Goal: Task Accomplishment & Management: Complete application form

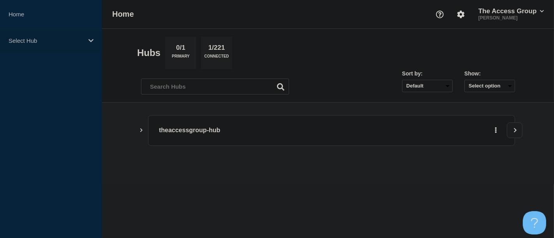
click at [90, 40] on icon at bounding box center [90, 40] width 5 height 3
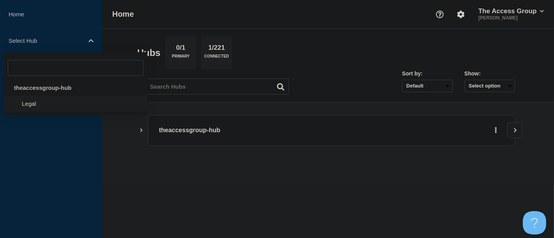
click at [43, 105] on li "Legal" at bounding box center [75, 104] width 143 height 16
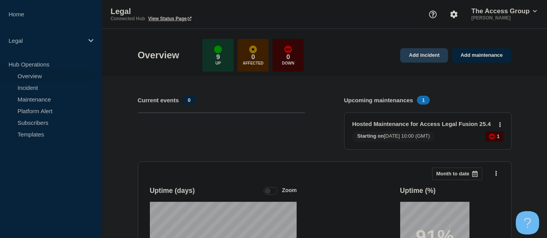
click at [431, 54] on link "Add incident" at bounding box center [424, 55] width 48 height 14
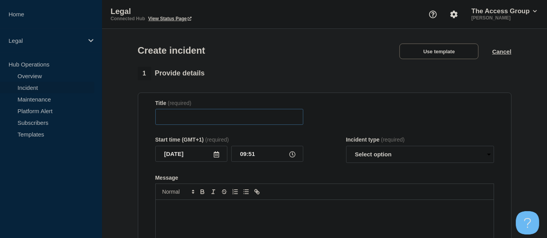
click at [232, 122] on input "Title" at bounding box center [229, 117] width 148 height 16
drag, startPoint x: 199, startPoint y: 118, endPoint x: 142, endPoint y: 118, distance: 56.8
click at [142, 118] on section "Title (required) Intermit Start time (GMT+1) (required) [DATE] 09:51 Incident t…" at bounding box center [325, 197] width 374 height 209
paste input "tent connectivity is affecting users"
type input "Intermittent connectivity is affecting users"
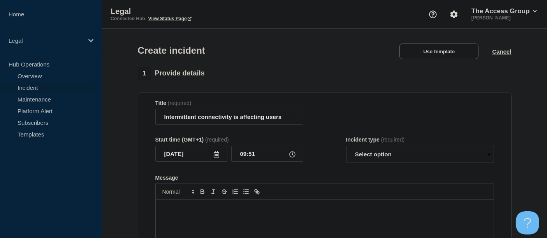
click at [291, 155] on icon at bounding box center [292, 154] width 6 height 6
click at [257, 156] on input "09:51" at bounding box center [267, 154] width 72 height 16
type input "09:30"
click at [317, 168] on form "Title (required) Intermittent connectivity is affecting users Start time (GMT+1…" at bounding box center [324, 197] width 339 height 194
click at [487, 156] on select "Select option Investigating Identified Monitoring" at bounding box center [420, 154] width 148 height 17
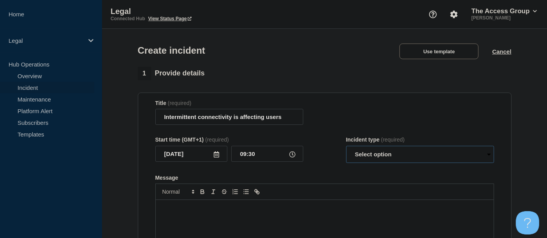
select select "investigating"
click at [346, 148] on select "Select option Investigating Identified Monitoring" at bounding box center [420, 154] width 148 height 17
click at [179, 212] on p "Message" at bounding box center [325, 208] width 326 height 7
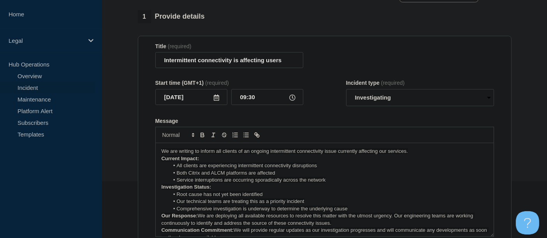
scroll to position [25, 0]
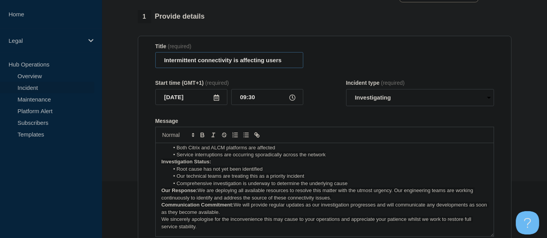
drag, startPoint x: 283, startPoint y: 62, endPoint x: 137, endPoint y: 60, distance: 146.8
click at [137, 60] on div "1 Provide details Title (required) Intermittent connectivity is affecting users…" at bounding box center [324, 233] width 383 height 446
paste input "ssue"
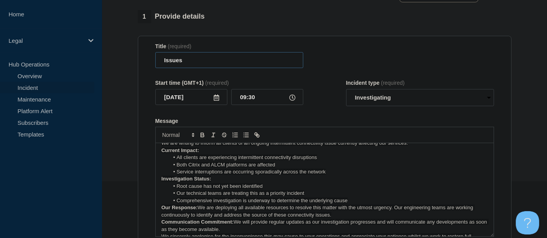
scroll to position [0, 0]
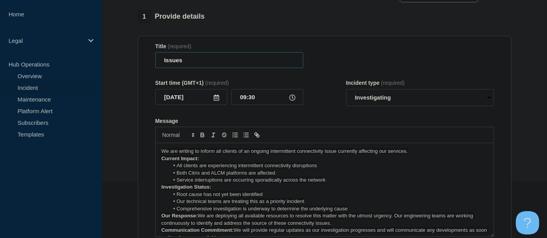
type input "Issues"
click at [411, 156] on p "Current Impact:" at bounding box center [325, 158] width 326 height 7
click at [413, 153] on p "We are writing to inform all clients of an ongoing intermittent connectivity is…" at bounding box center [325, 151] width 326 height 7
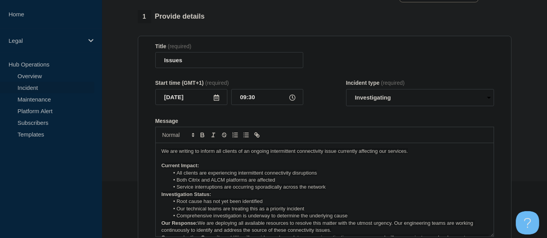
click at [204, 168] on p "Current Impact:" at bounding box center [325, 165] width 326 height 7
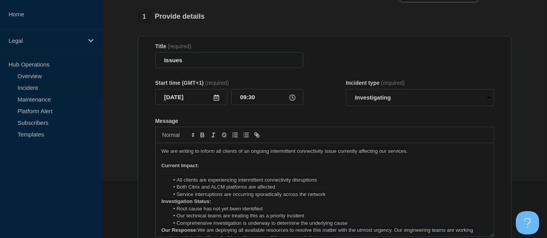
click at [331, 198] on li "Service interruptions are occurring sporadically across the network" at bounding box center [328, 194] width 319 height 7
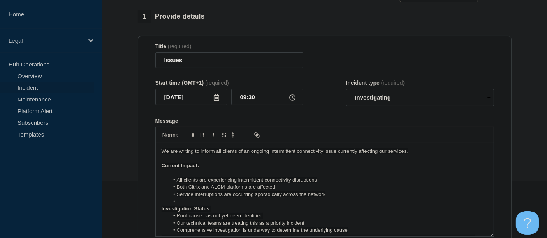
scroll to position [43, 0]
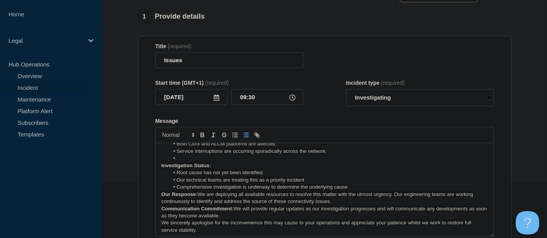
click at [353, 188] on li "Comprehensive investigation is underway to determine the underlying cause" at bounding box center [328, 187] width 319 height 7
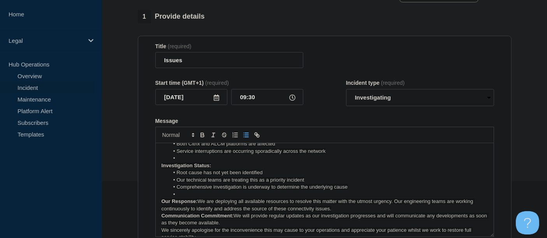
click at [195, 204] on strong "Our Response:" at bounding box center [180, 202] width 36 height 6
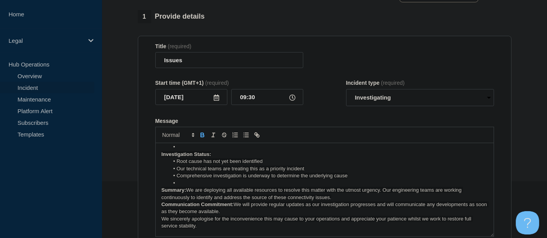
scroll to position [60, 0]
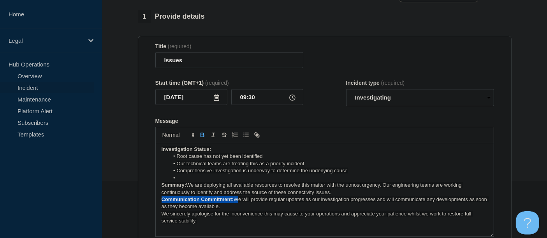
drag, startPoint x: 235, startPoint y: 202, endPoint x: 161, endPoint y: 202, distance: 74.0
click at [162, 202] on p "Communication Commitment: We will provide regular updates as our investigation …" at bounding box center [325, 203] width 326 height 14
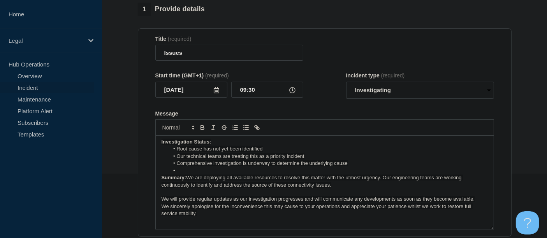
click at [476, 203] on p "We will provide regular updates as our investigation progresses and will commun…" at bounding box center [325, 199] width 326 height 7
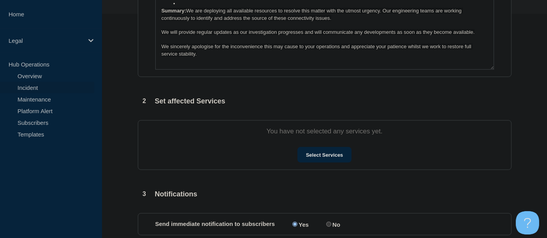
scroll to position [230, 0]
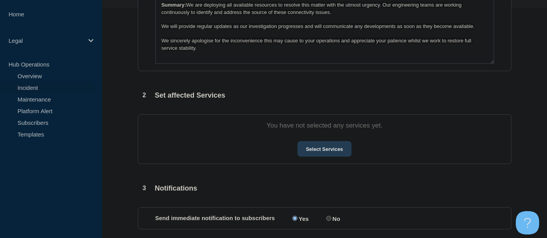
click at [331, 147] on button "Select Services" at bounding box center [324, 149] width 54 height 16
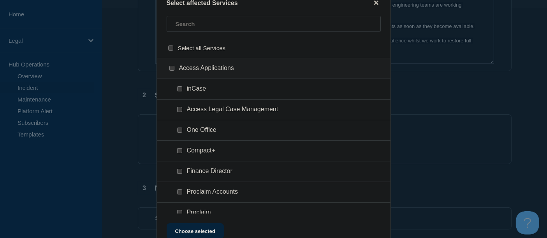
click at [180, 112] on input "Access Legal Case Management checkbox" at bounding box center [179, 109] width 5 height 5
checkbox input "true"
click at [177, 133] on input "One Office checkbox" at bounding box center [179, 130] width 5 height 5
checkbox input "true"
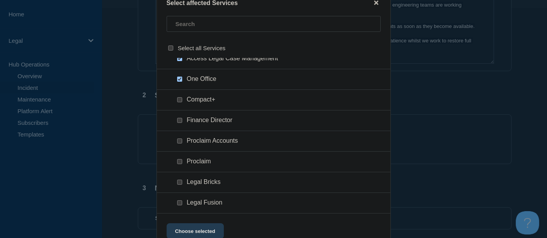
click at [199, 231] on button "Choose selected" at bounding box center [195, 231] width 57 height 16
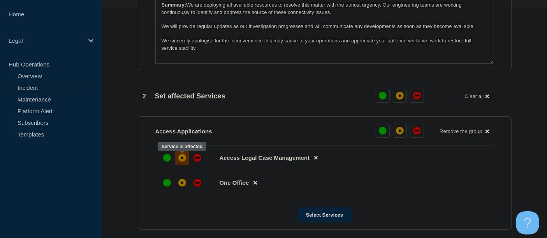
click at [183, 160] on div "affected" at bounding box center [182, 158] width 8 height 8
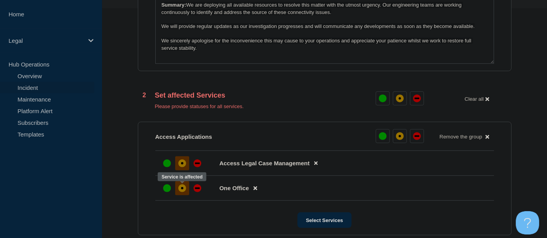
click at [180, 191] on div "affected" at bounding box center [182, 189] width 8 height 8
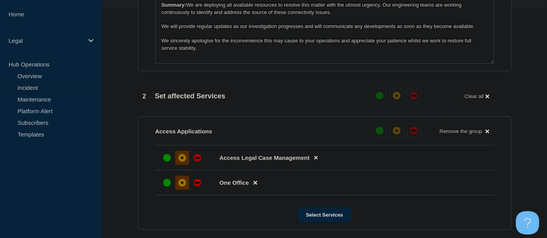
click at [181, 159] on div "affected" at bounding box center [182, 158] width 2 height 2
click at [180, 185] on div "affected" at bounding box center [182, 183] width 8 height 8
click at [320, 216] on button "Select Services" at bounding box center [324, 215] width 54 height 16
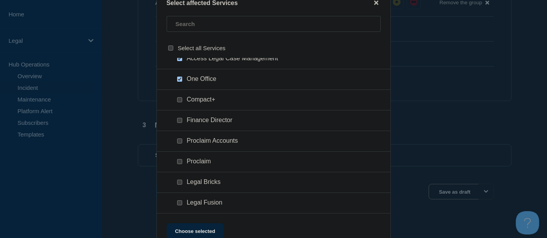
scroll to position [360, 0]
click at [209, 228] on button "Choose selected" at bounding box center [195, 231] width 57 height 16
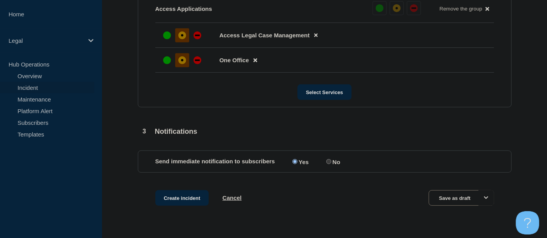
scroll to position [373, 0]
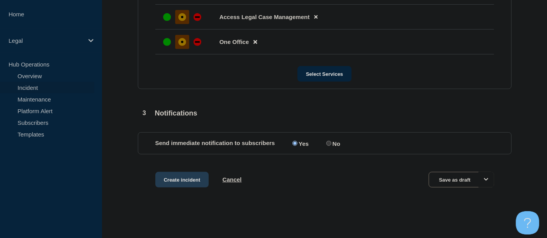
click at [185, 179] on button "Create incident" at bounding box center [182, 180] width 54 height 16
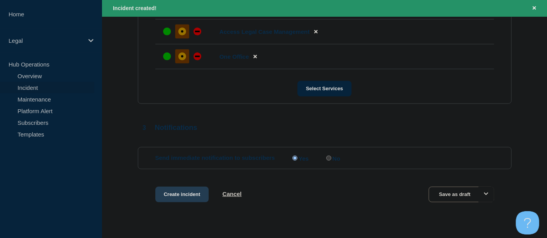
scroll to position [389, 0]
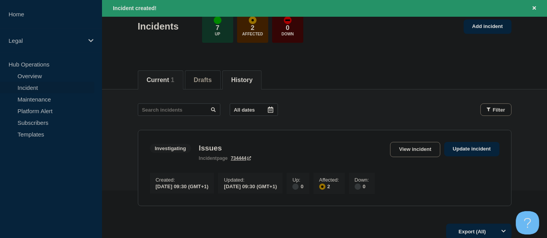
scroll to position [86, 0]
